Goal: Information Seeking & Learning: Learn about a topic

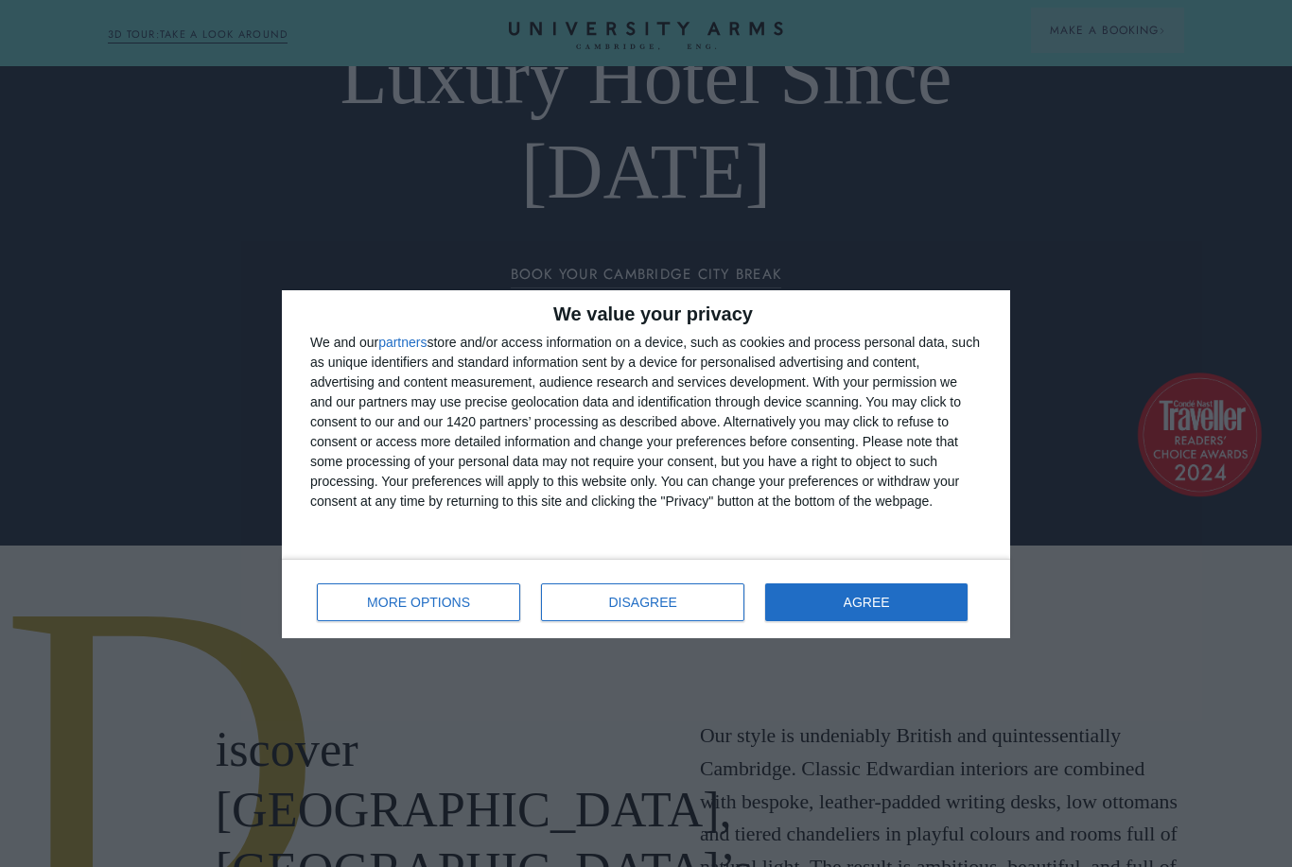
scroll to position [340, 0]
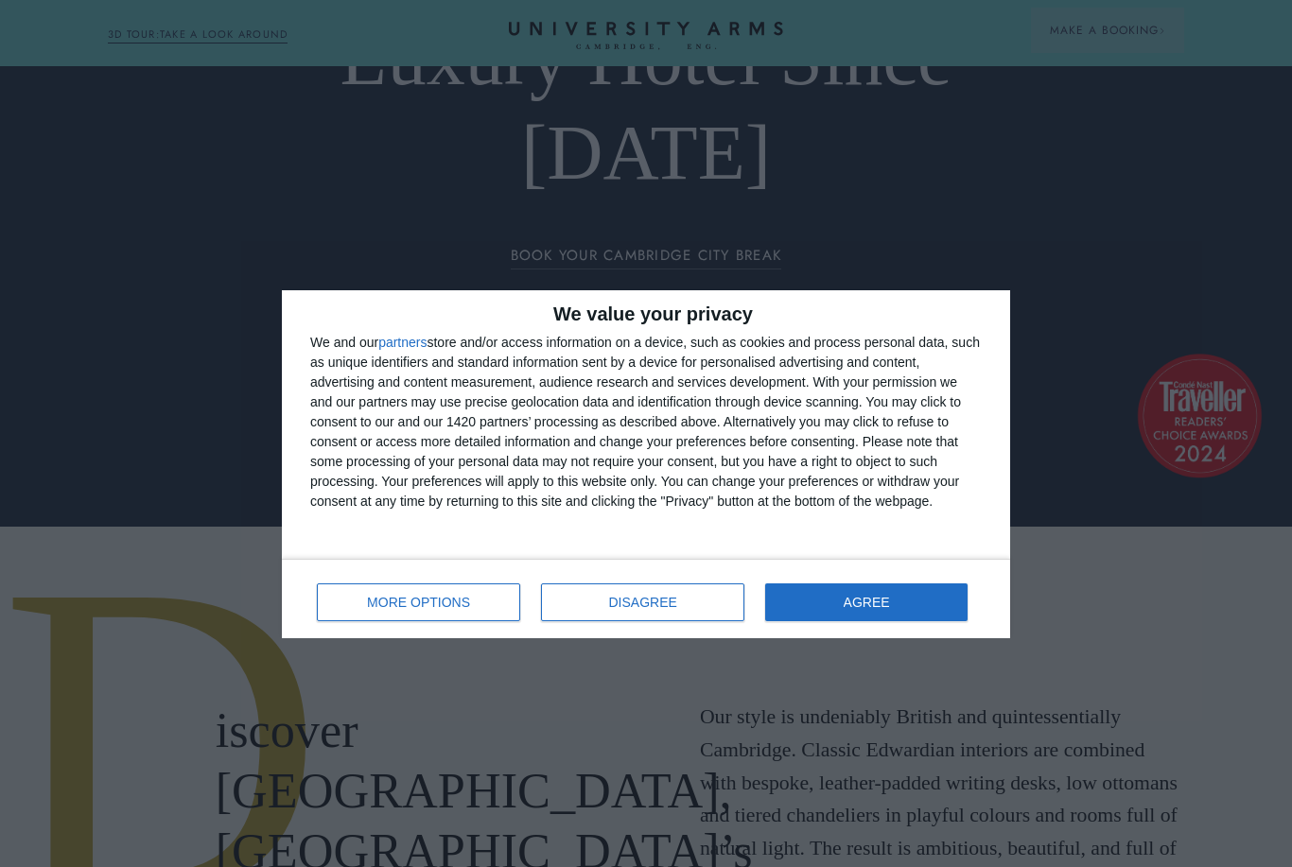
click at [689, 609] on button "DISAGREE" at bounding box center [642, 602] width 203 height 38
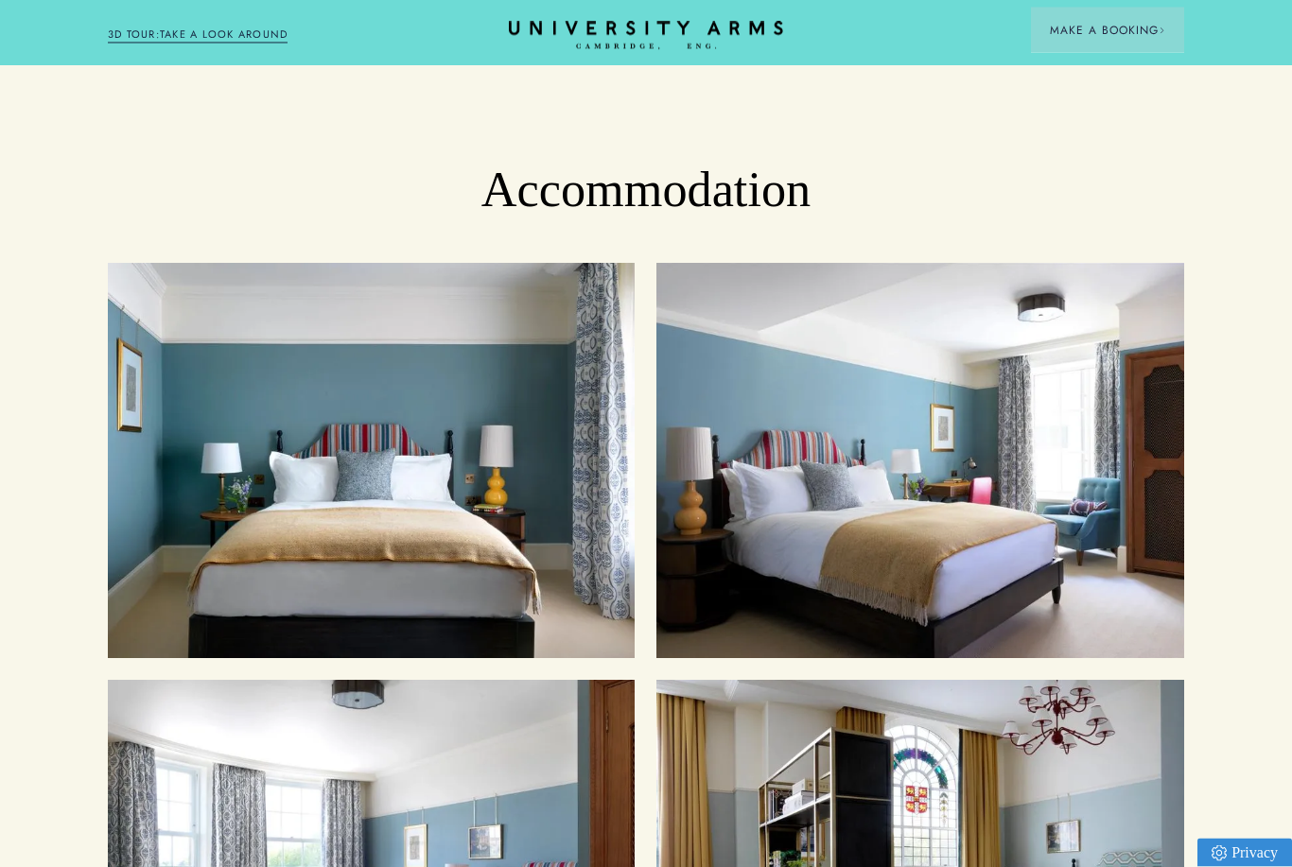
scroll to position [1965, 0]
click at [766, 216] on h2 "Accommodation" at bounding box center [646, 190] width 1292 height 61
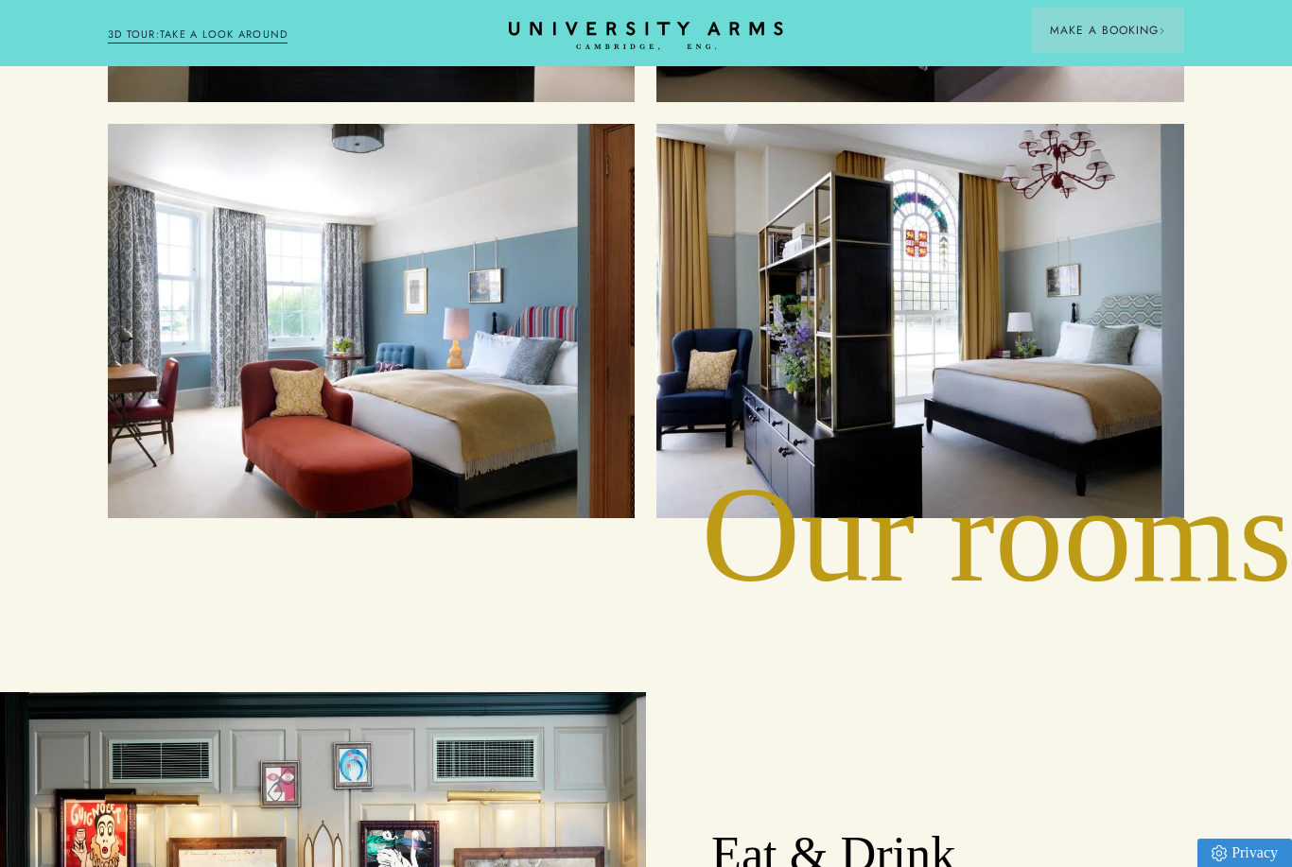
scroll to position [2543, 0]
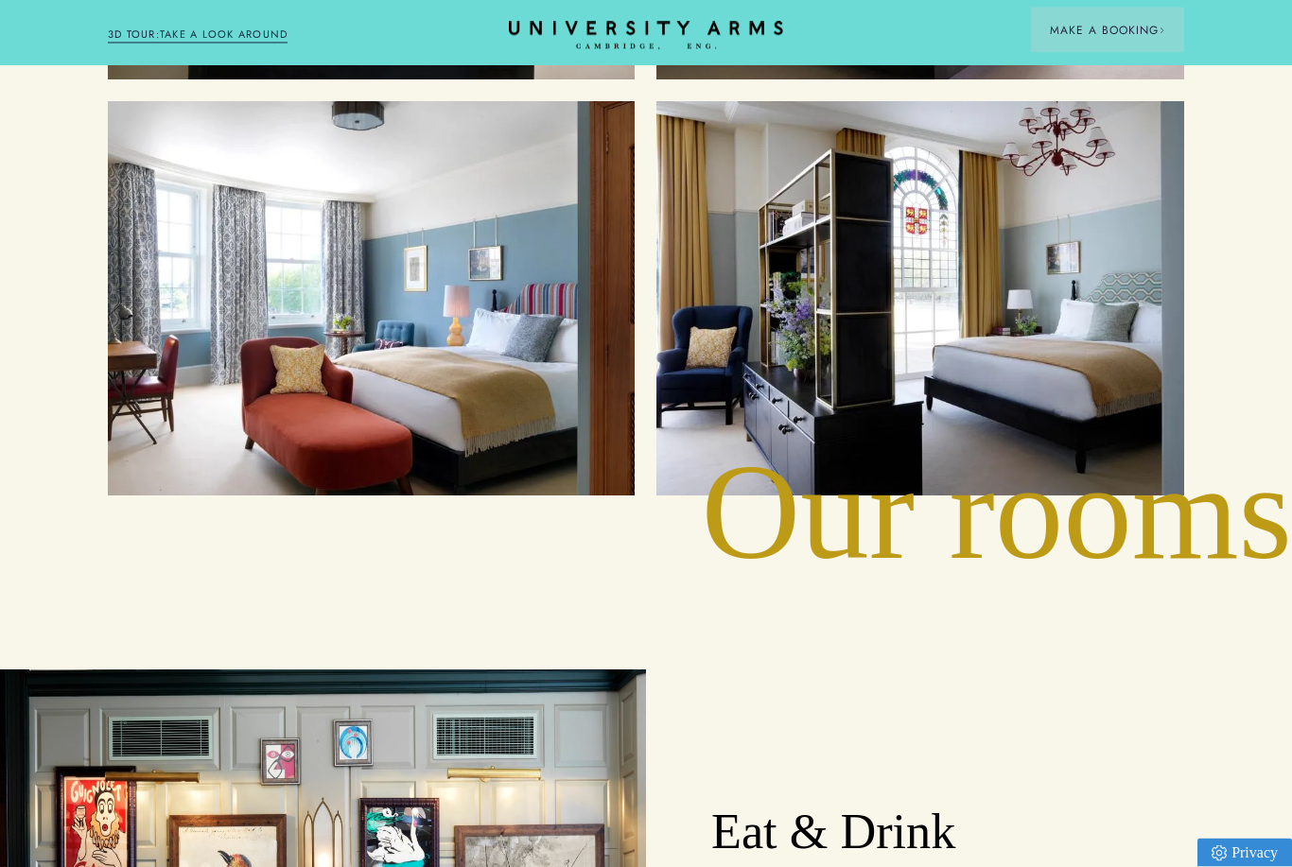
click at [1102, 556] on div "Cambridge's Leading Luxury Hotel Since [DATE] BOOK YOUR CAMBRIDGE CITY BREAK D …" at bounding box center [646, 393] width 1292 height 5872
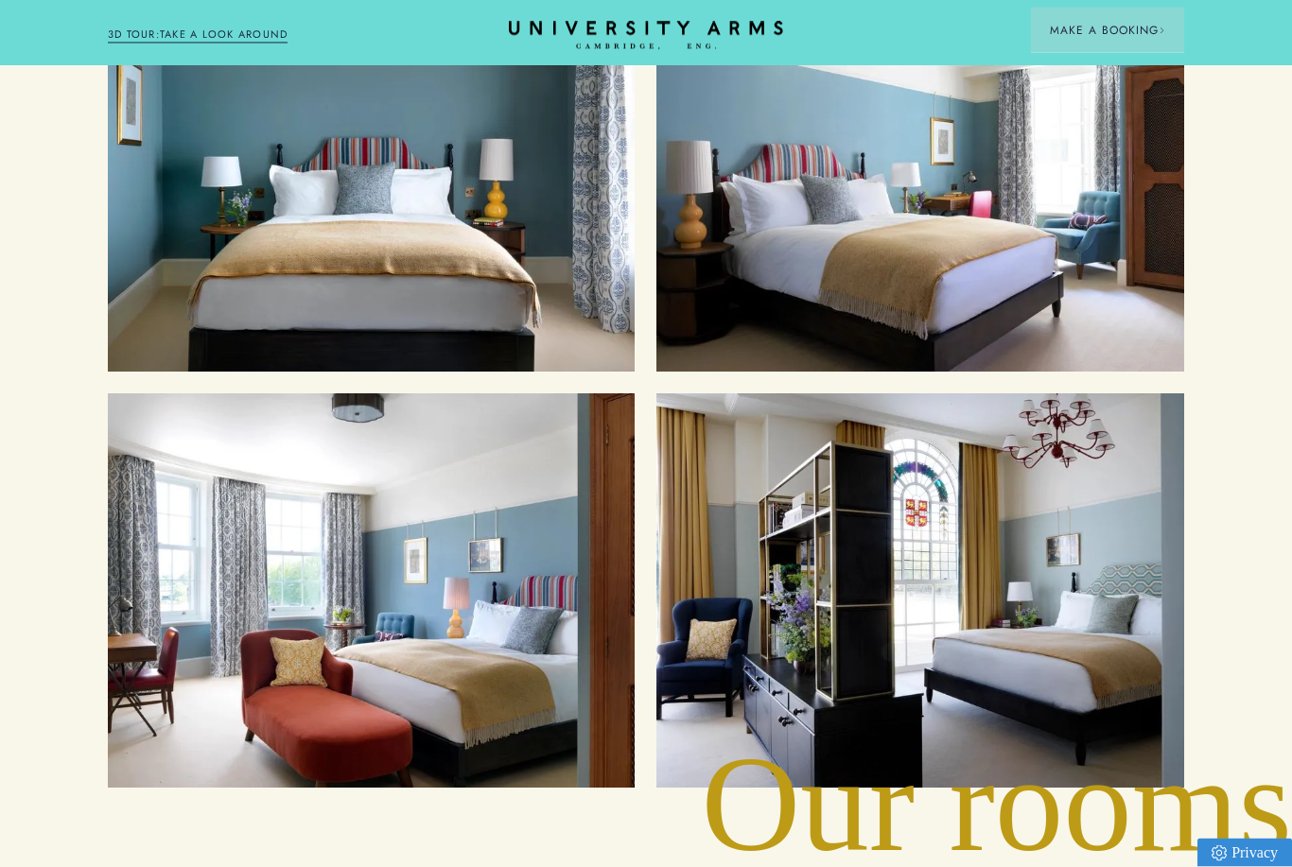
scroll to position [2251, 0]
click at [547, 317] on div "Cosy Rooms" at bounding box center [372, 174] width 484 height 352
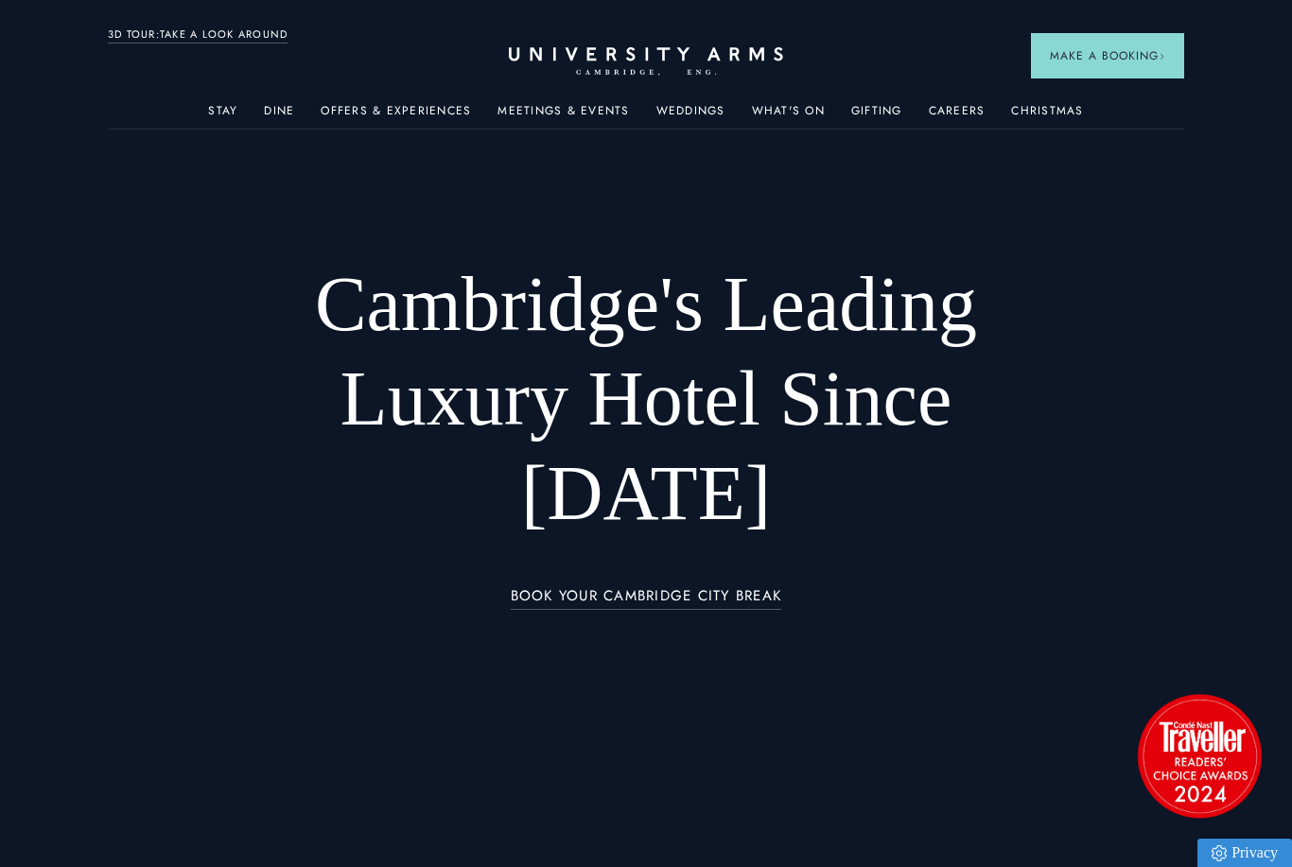
scroll to position [2251, 0]
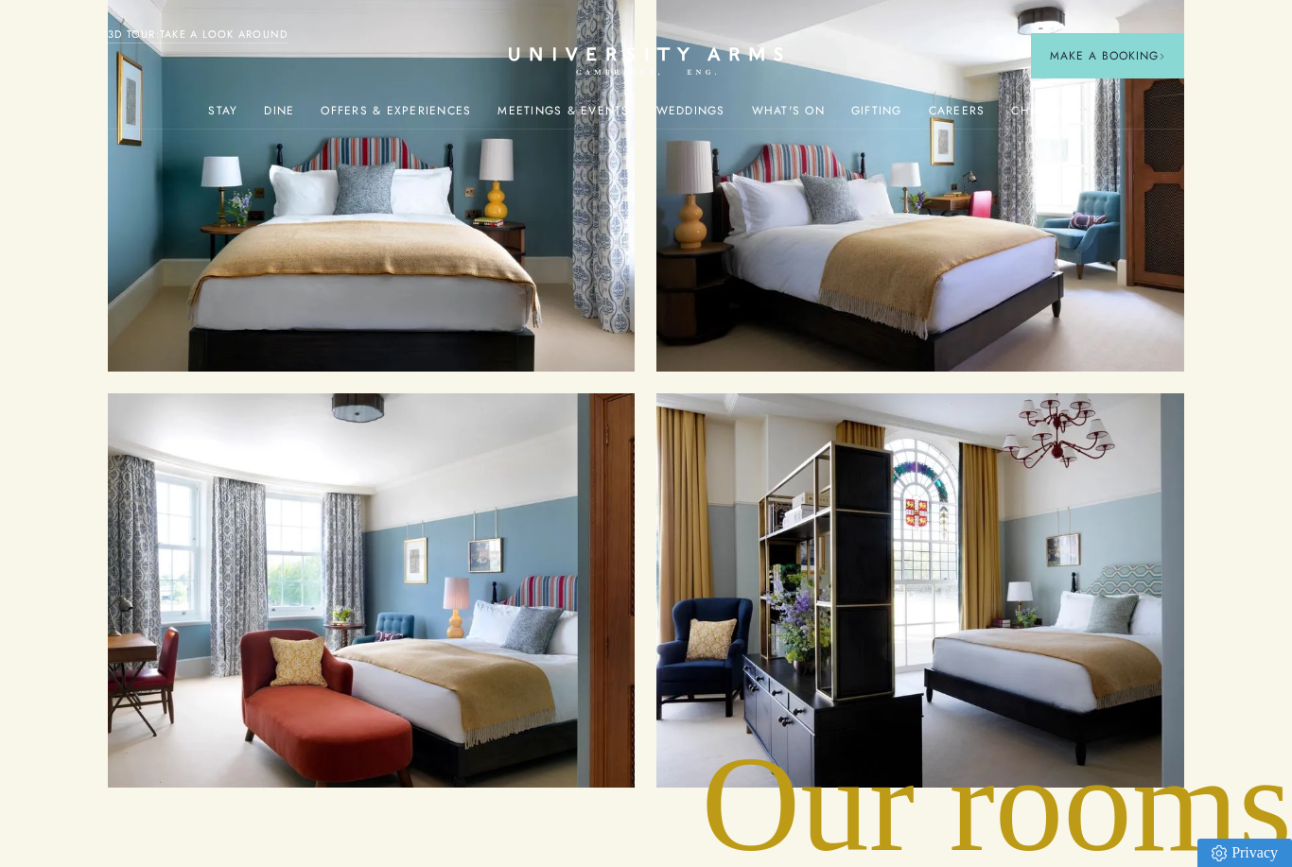
click at [191, 624] on div "Superior Rooms" at bounding box center [372, 591] width 484 height 352
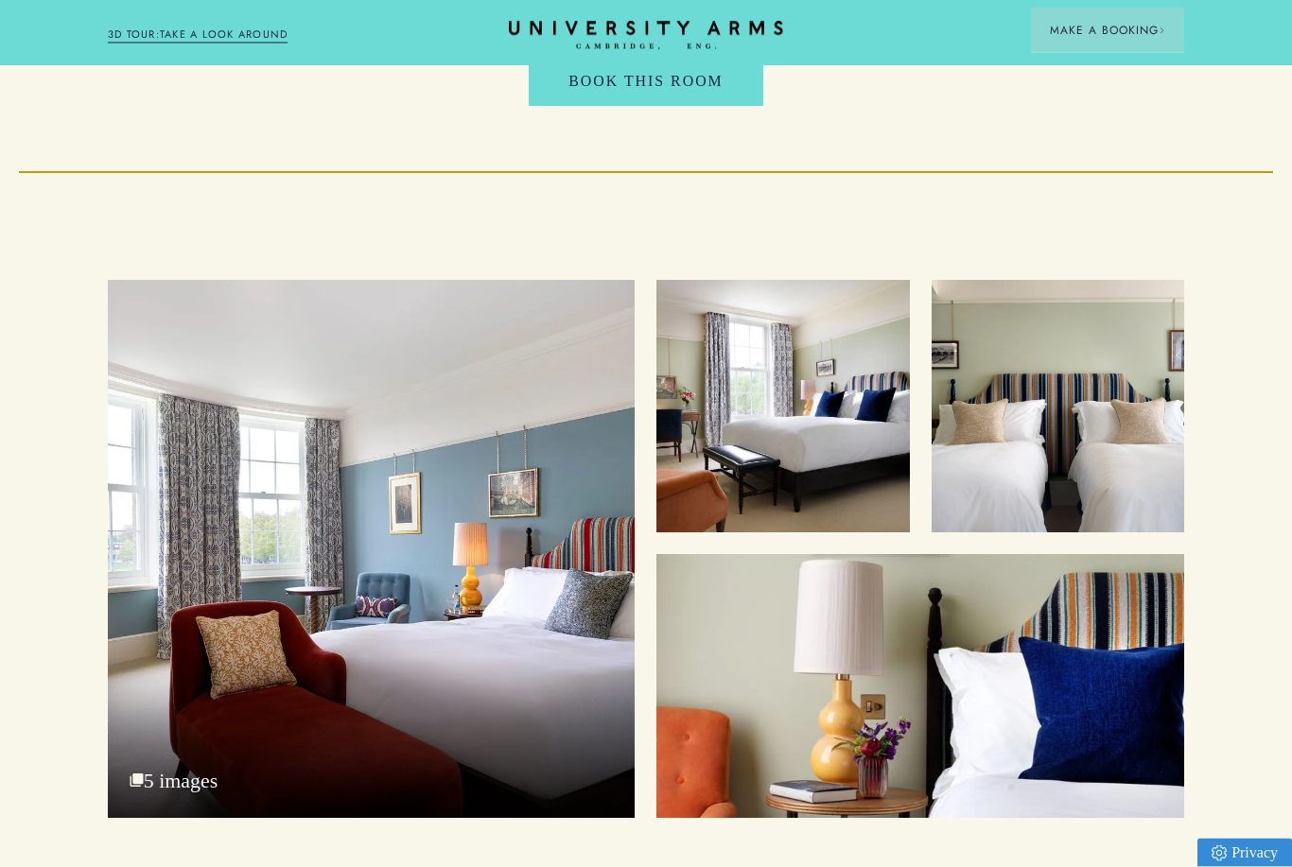
scroll to position [2383, 0]
click at [521, 705] on div "Superior King with Park View 5 images" at bounding box center [372, 549] width 528 height 538
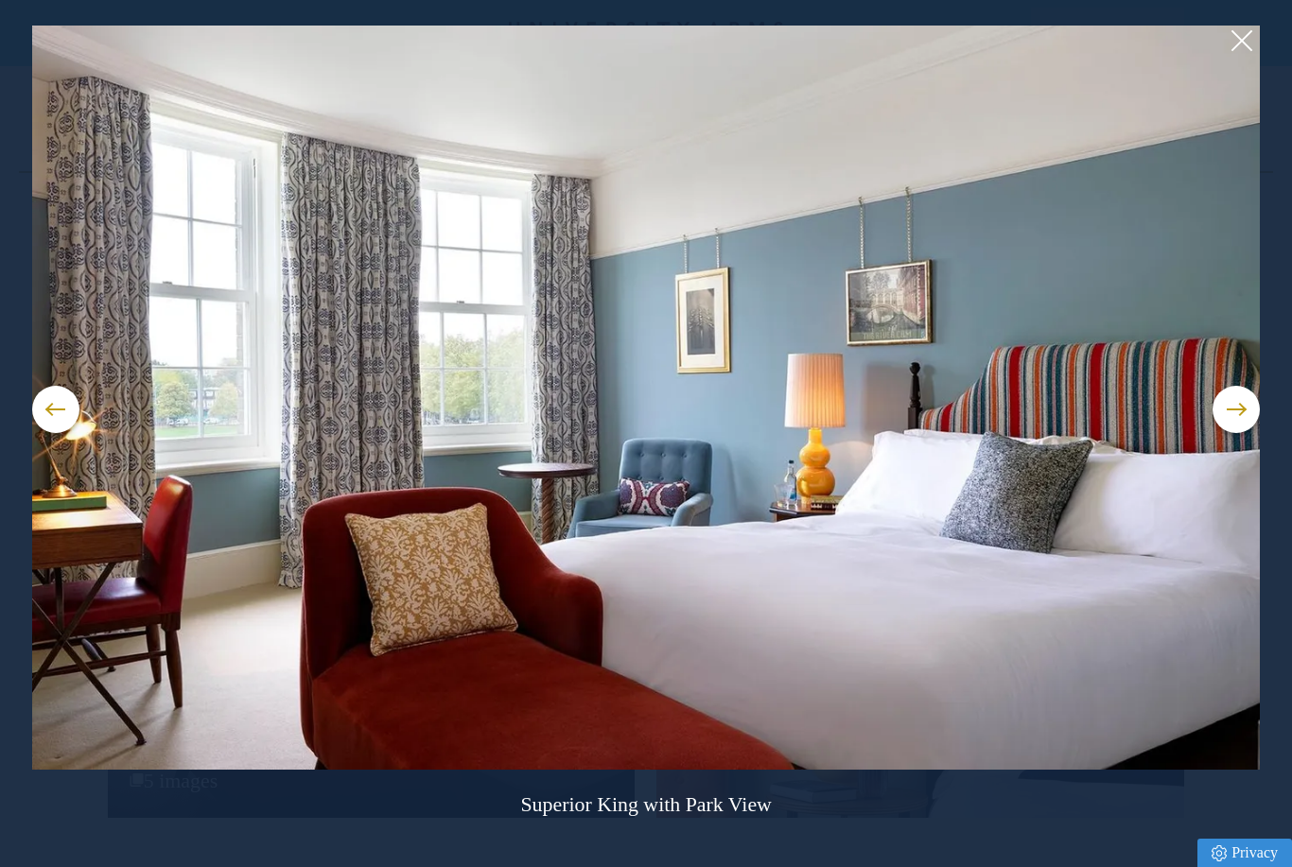
click at [1228, 433] on button at bounding box center [1235, 409] width 47 height 47
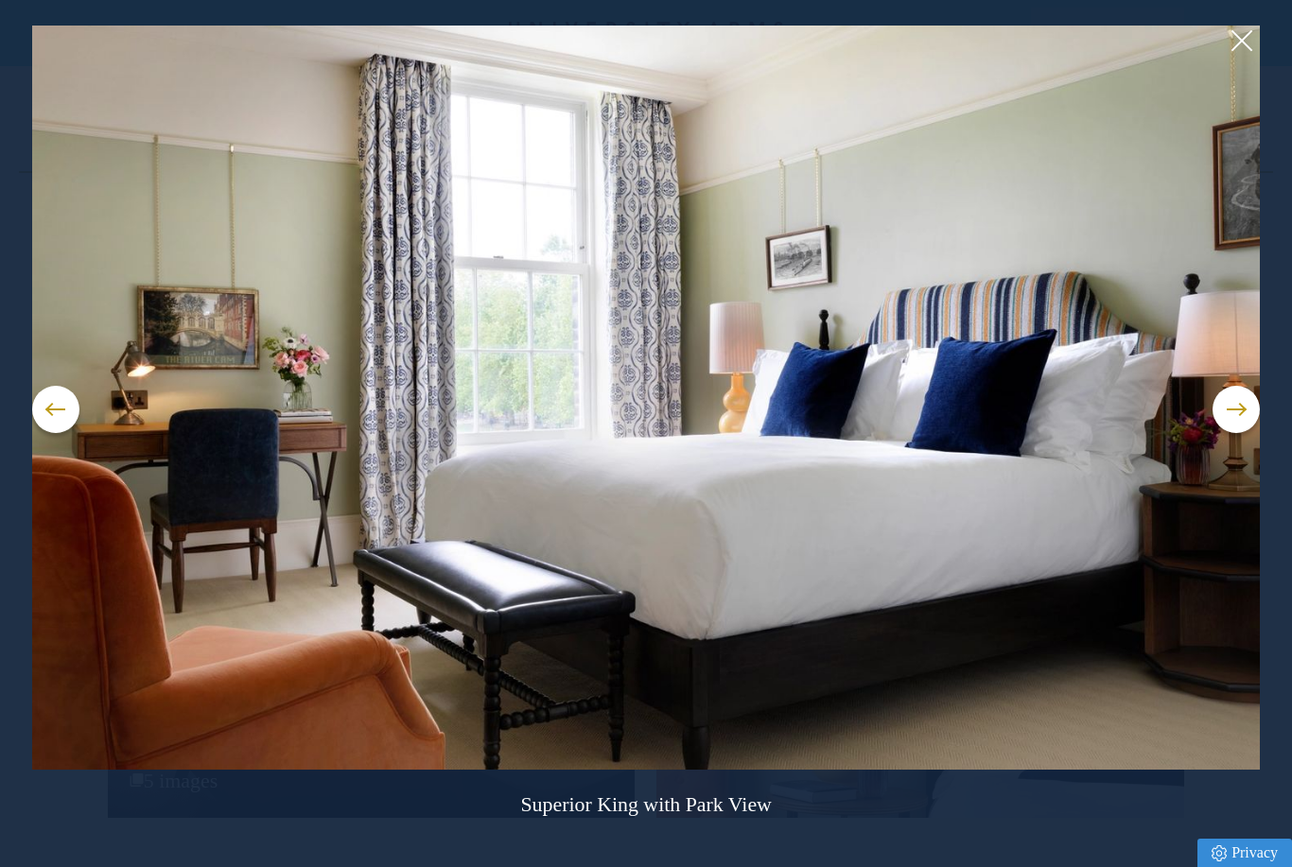
click at [34, 432] on button at bounding box center [55, 409] width 47 height 47
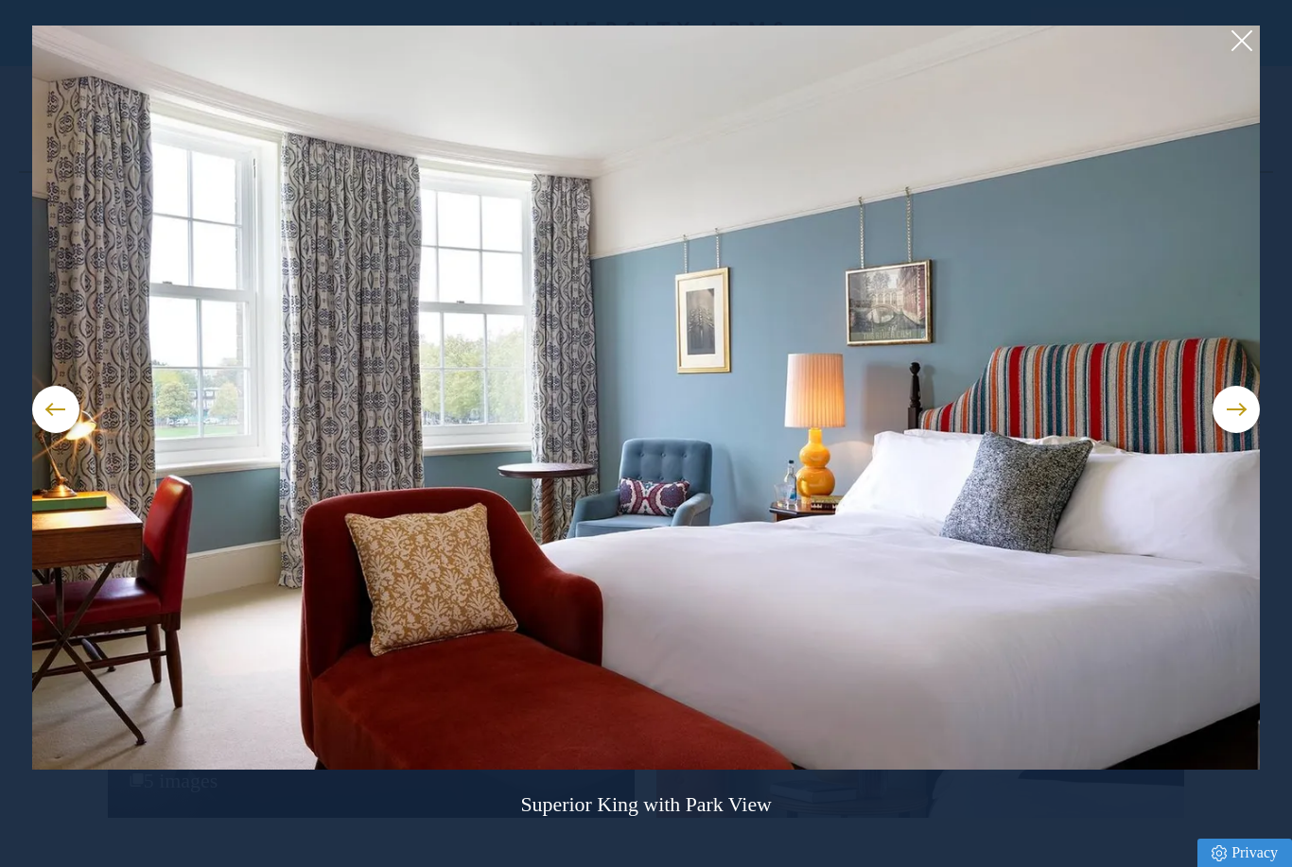
click at [1236, 433] on button at bounding box center [1235, 409] width 47 height 47
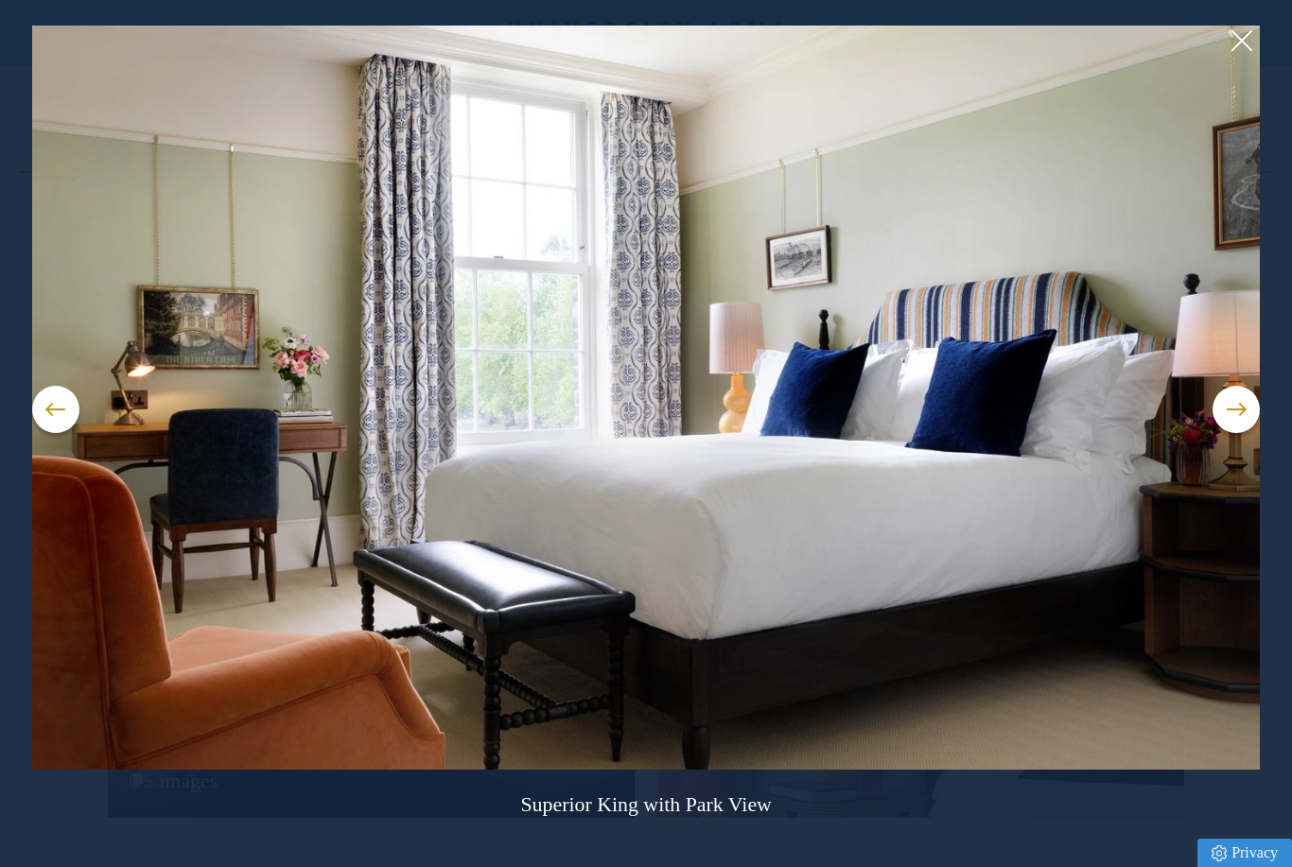
click at [1233, 433] on button at bounding box center [1235, 409] width 47 height 47
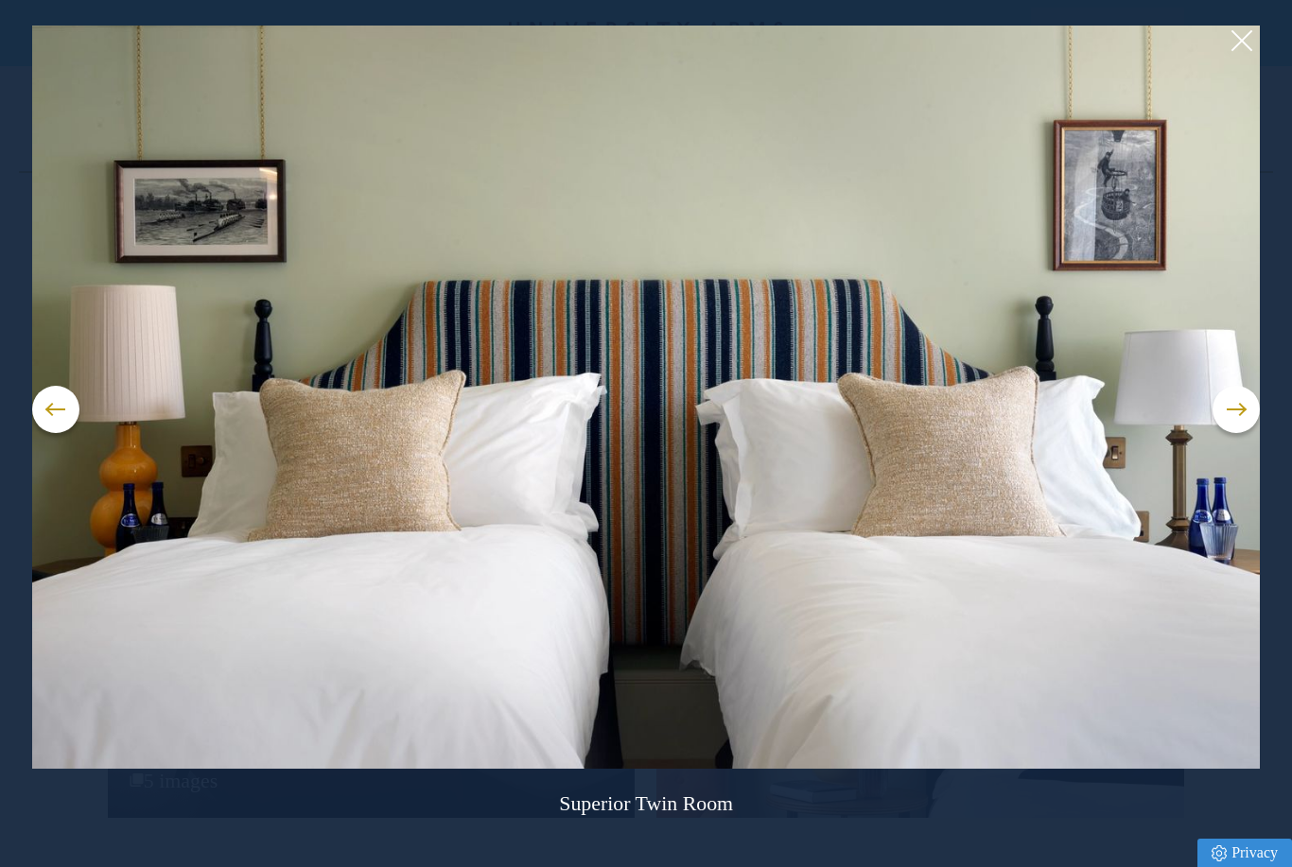
click at [1238, 433] on button at bounding box center [1235, 409] width 47 height 47
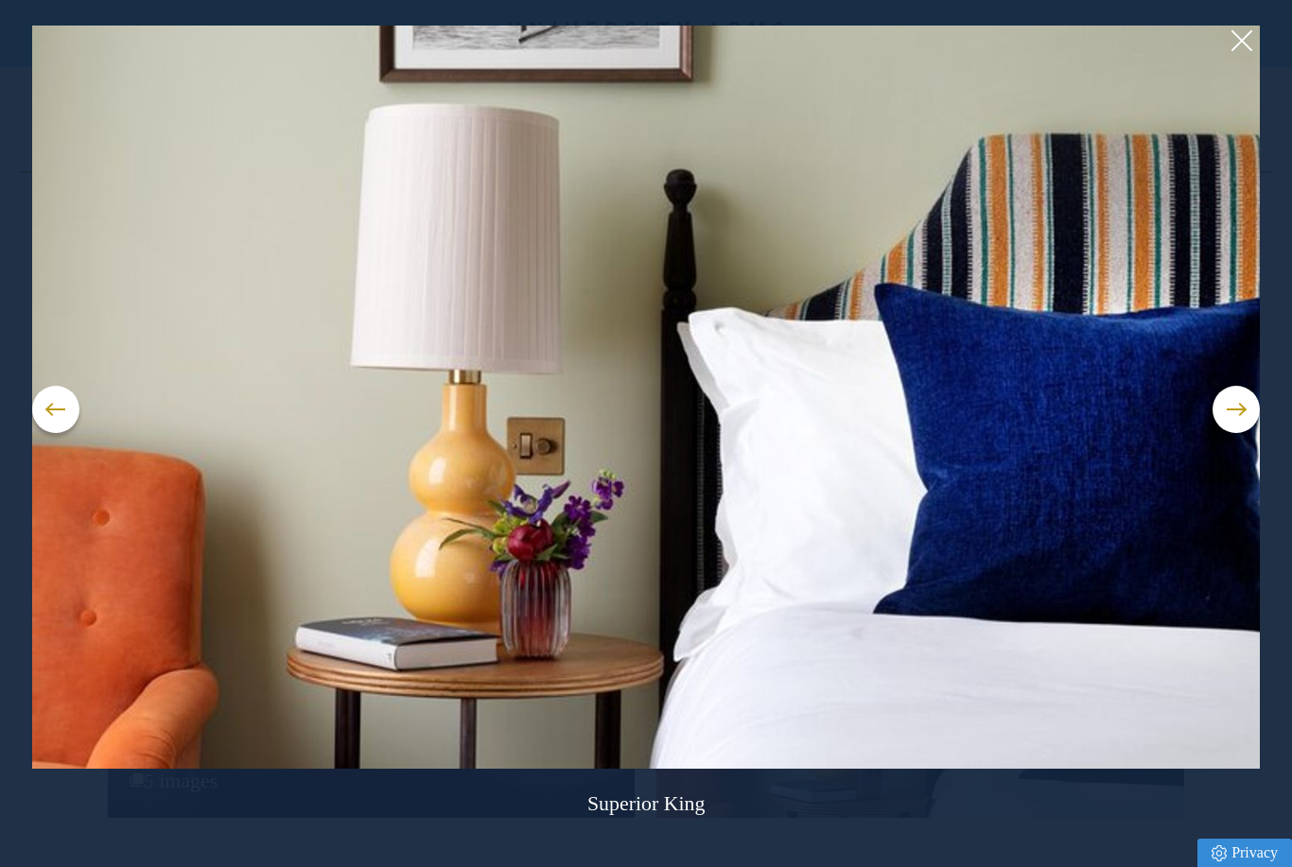
click at [1242, 433] on button at bounding box center [1235, 409] width 47 height 47
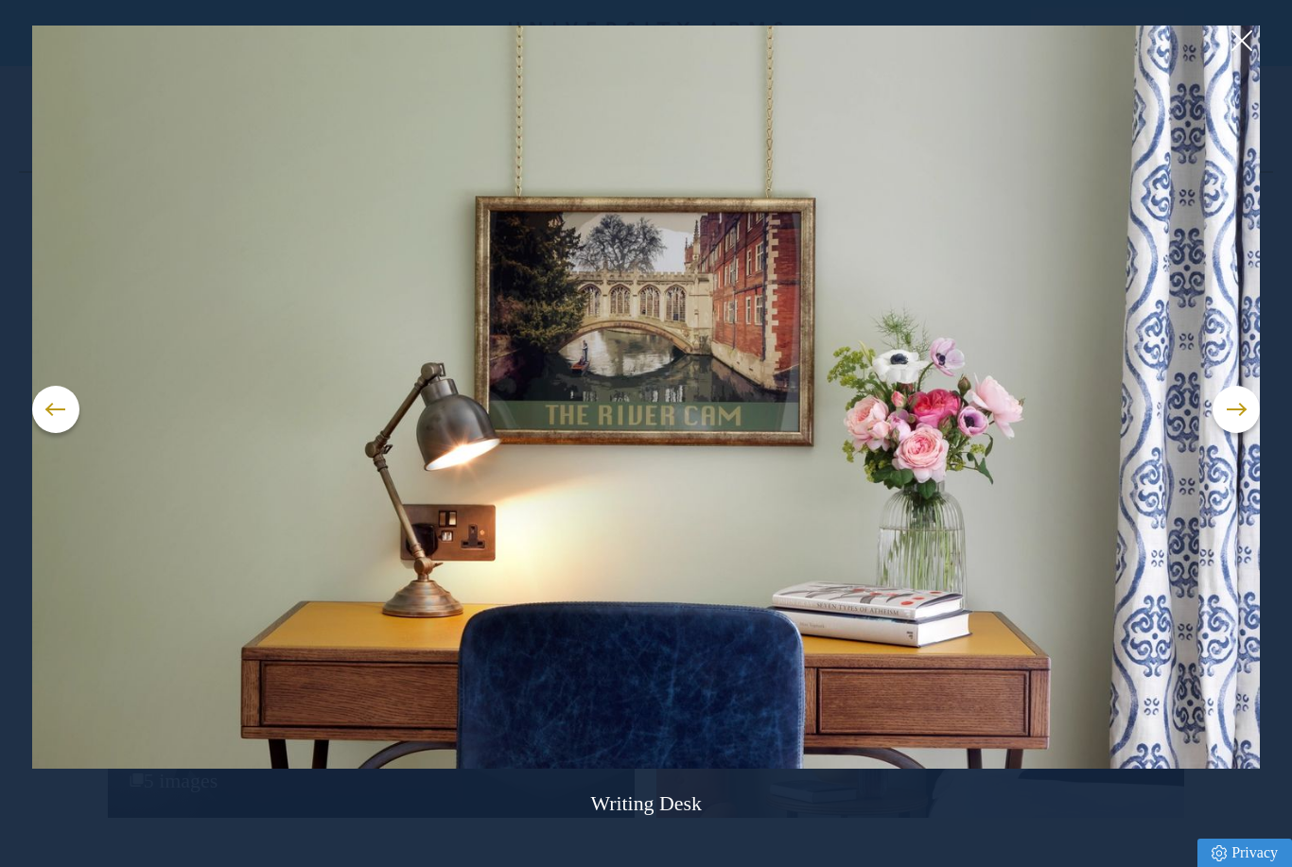
click at [1237, 433] on button at bounding box center [1235, 409] width 47 height 47
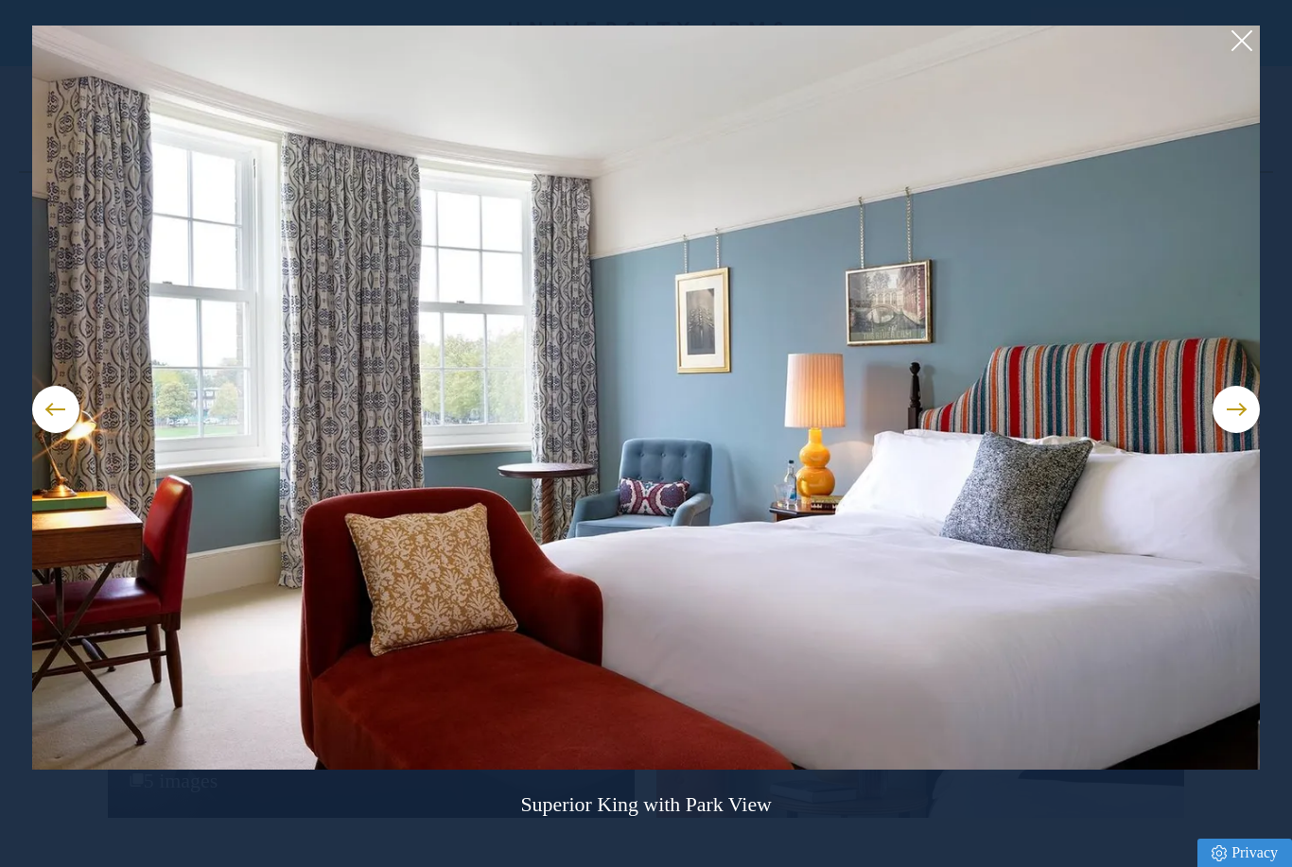
click at [1236, 42] on button at bounding box center [1240, 40] width 28 height 28
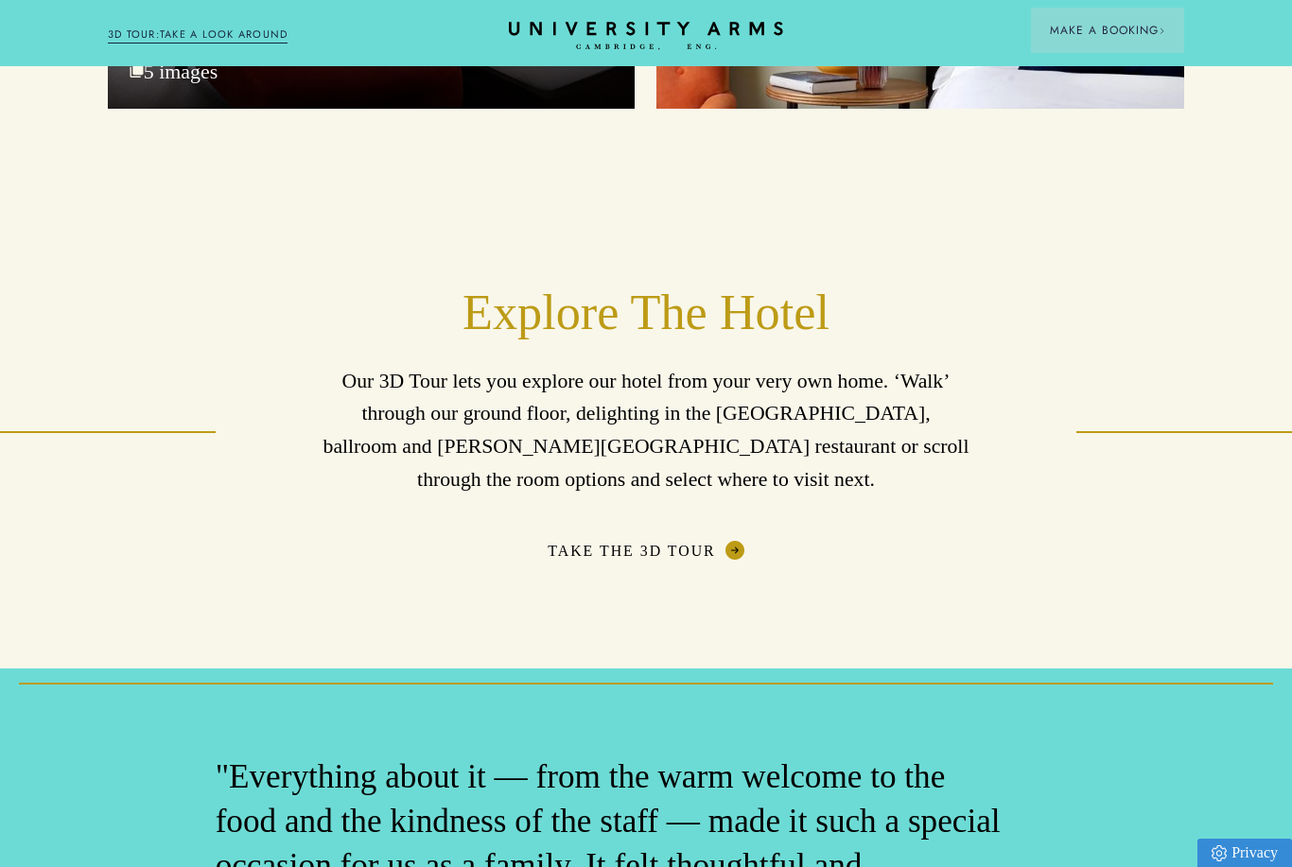
scroll to position [3090, 0]
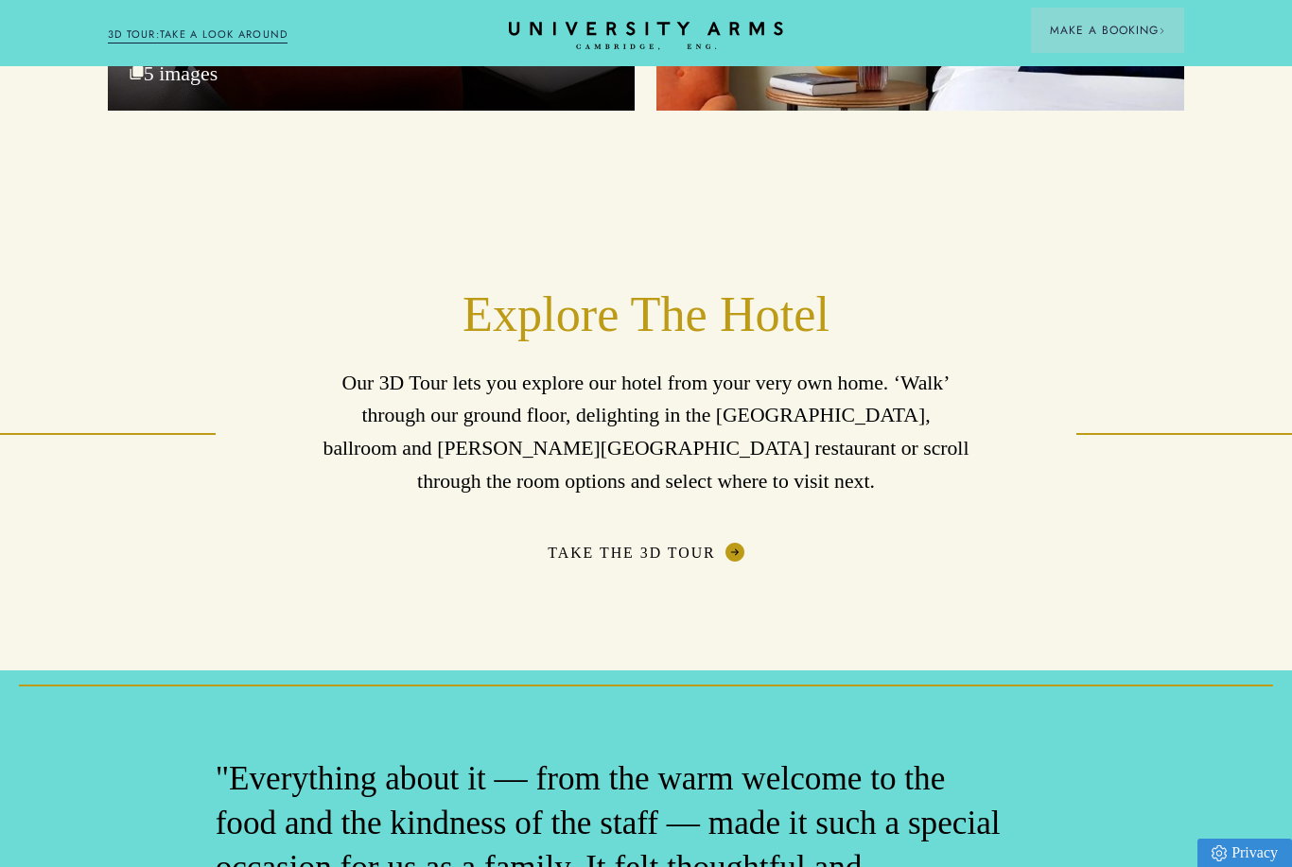
click at [707, 543] on link "Take The 3D Tour" at bounding box center [645, 552] width 196 height 19
